Goal: Check status: Check status

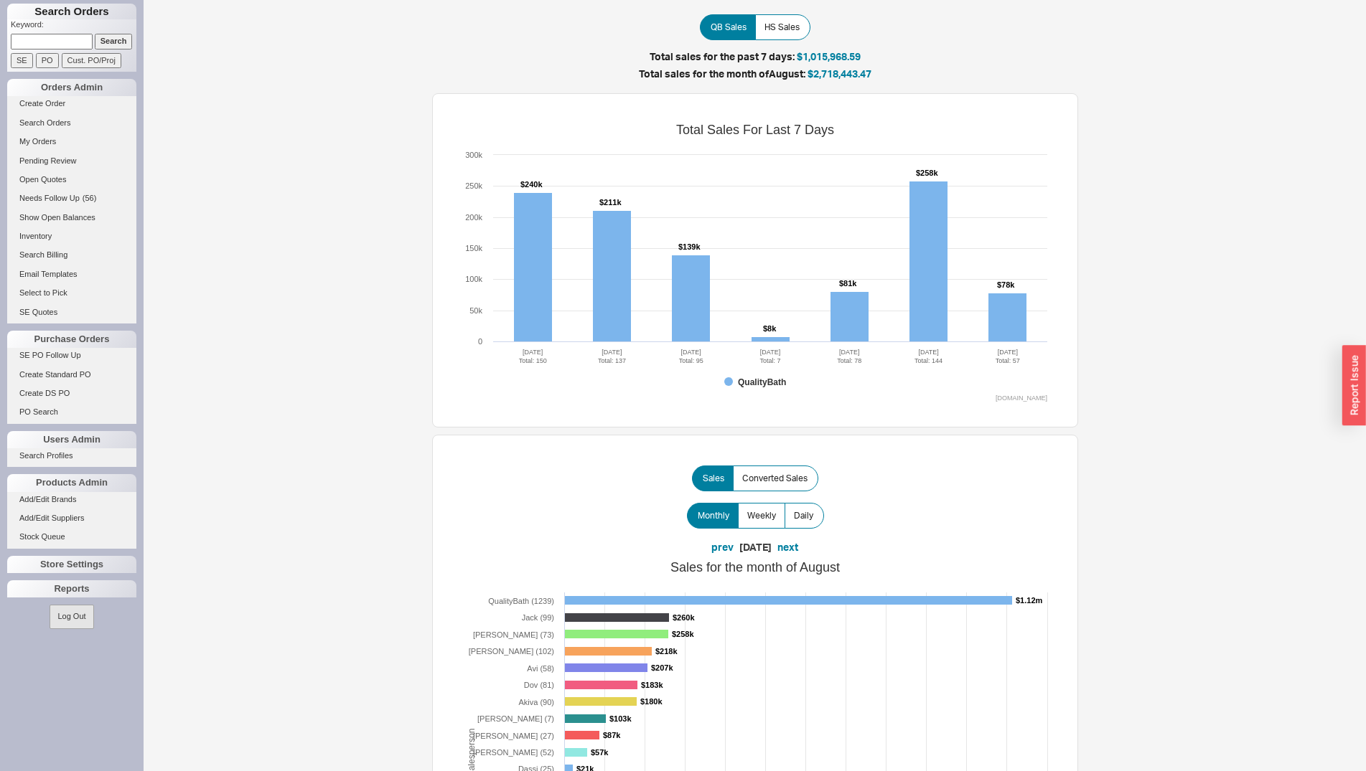
paste input "916063"
type input "916063"
click at [111, 36] on input "Search" at bounding box center [114, 41] width 38 height 15
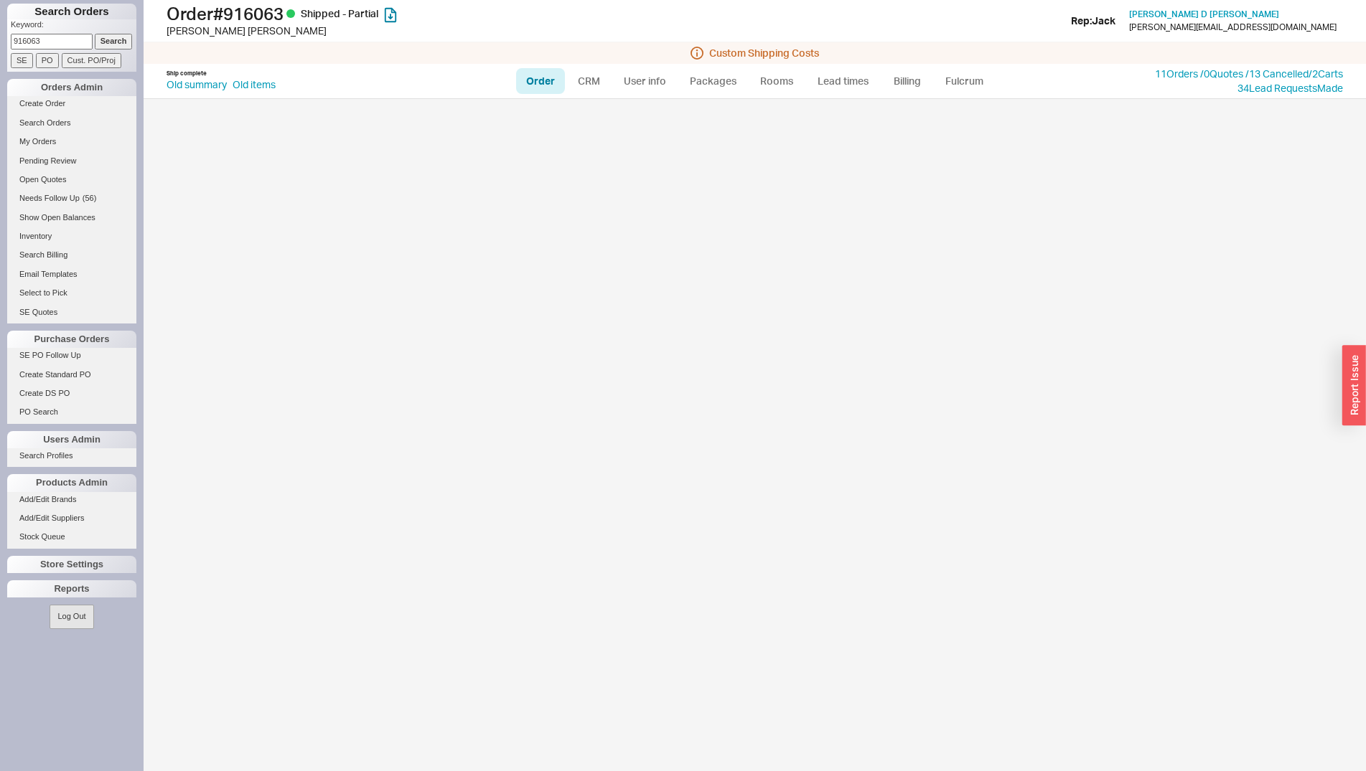
select select "LOW"
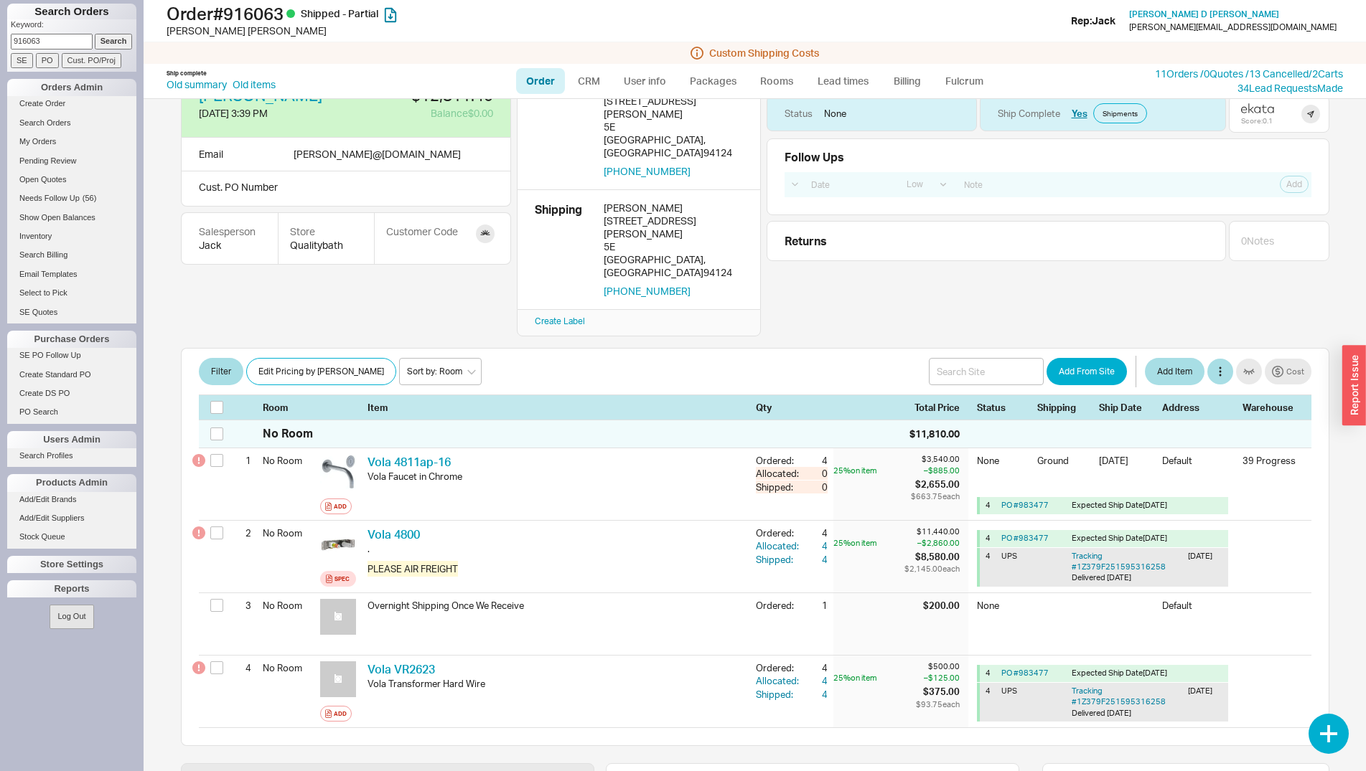
scroll to position [27, 0]
